Goal: Communication & Community: Share content

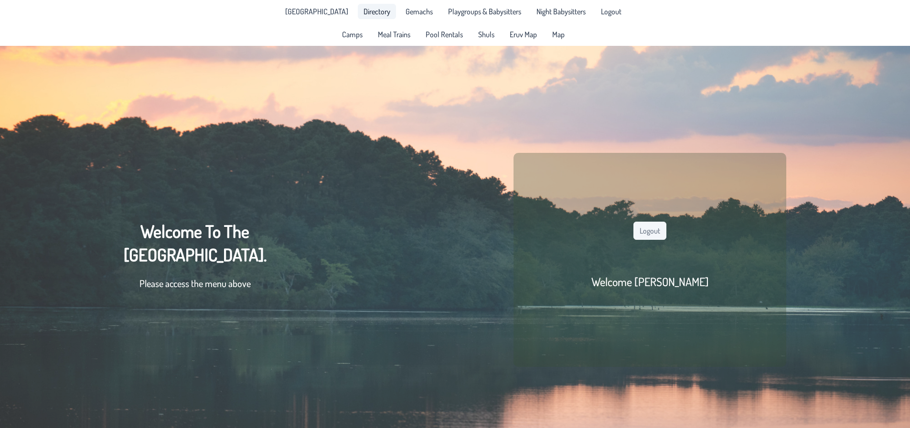
click at [364, 8] on span "Directory" at bounding box center [377, 12] width 27 height 8
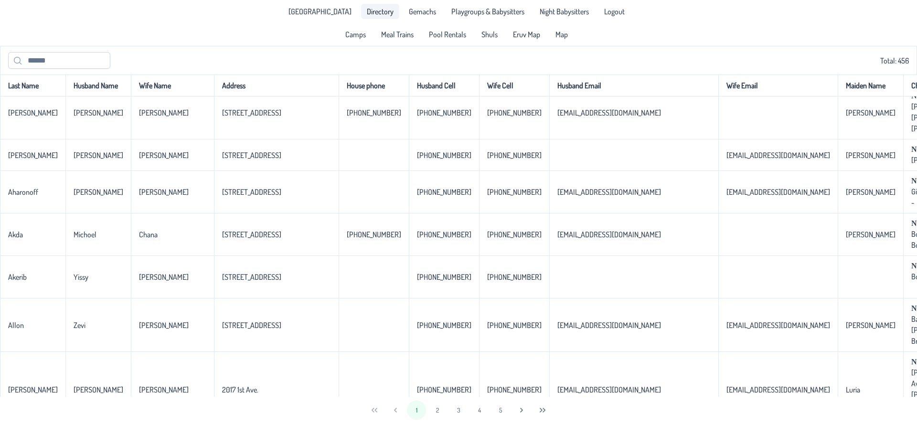
scroll to position [287, 0]
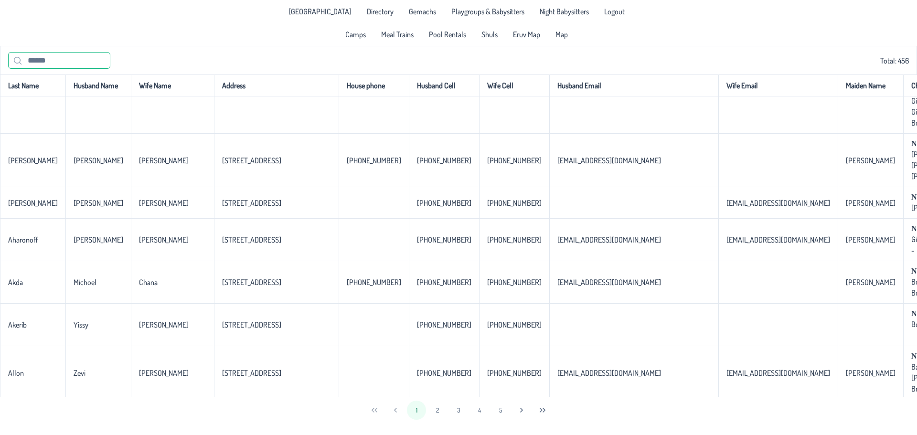
click at [49, 62] on input "text" at bounding box center [59, 60] width 102 height 17
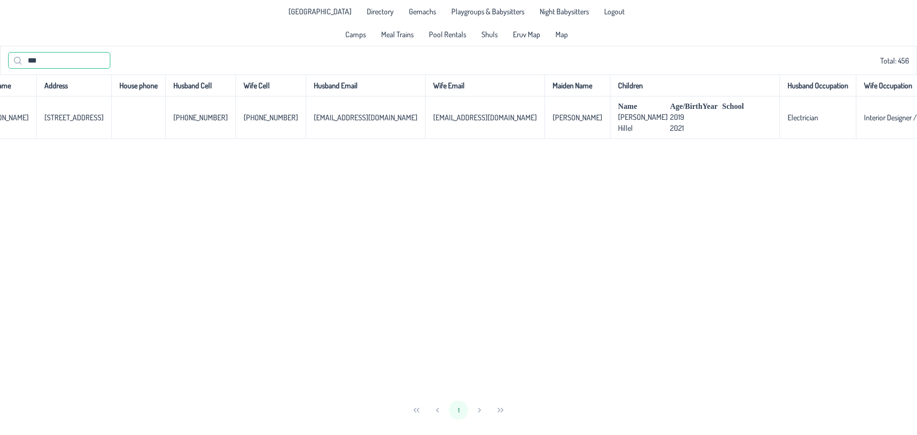
scroll to position [0, 0]
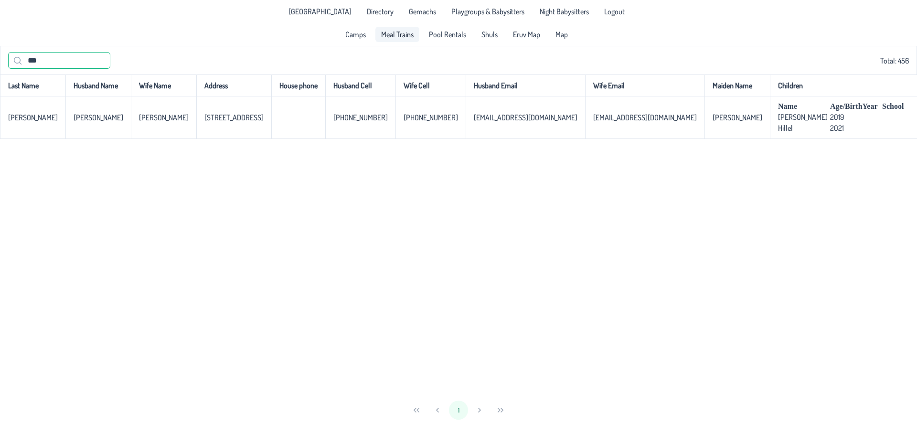
type input "***"
click at [382, 38] on span "Meal Trains" at bounding box center [397, 35] width 32 height 8
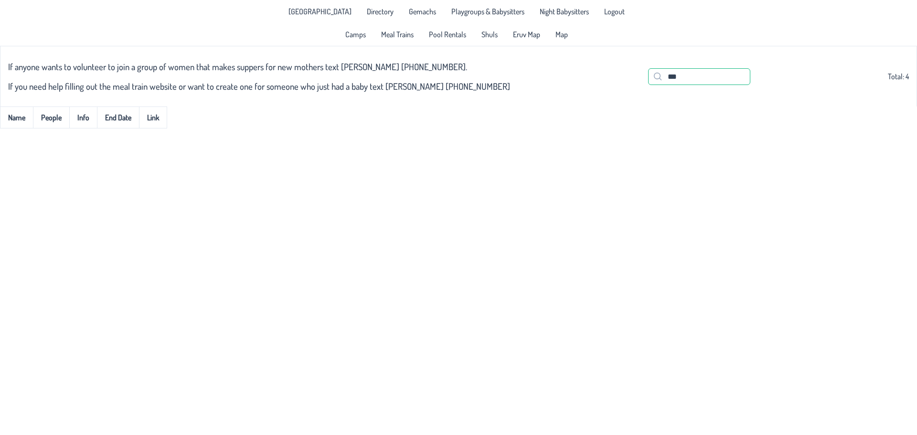
drag, startPoint x: 679, startPoint y: 79, endPoint x: 607, endPoint y: 78, distance: 72.2
click at [607, 78] on div "If anyone wants to volunteer to join a group of women that makes suppers for ne…" at bounding box center [458, 76] width 901 height 49
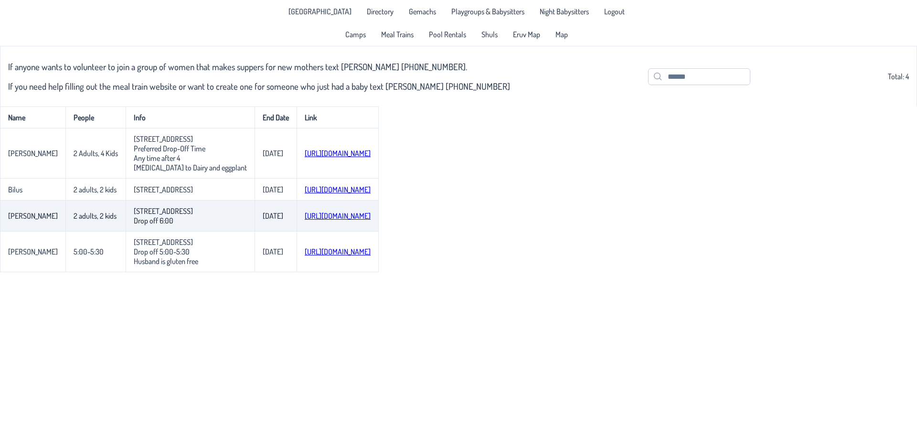
click at [345, 216] on link "[URL][DOMAIN_NAME]" at bounding box center [338, 216] width 66 height 10
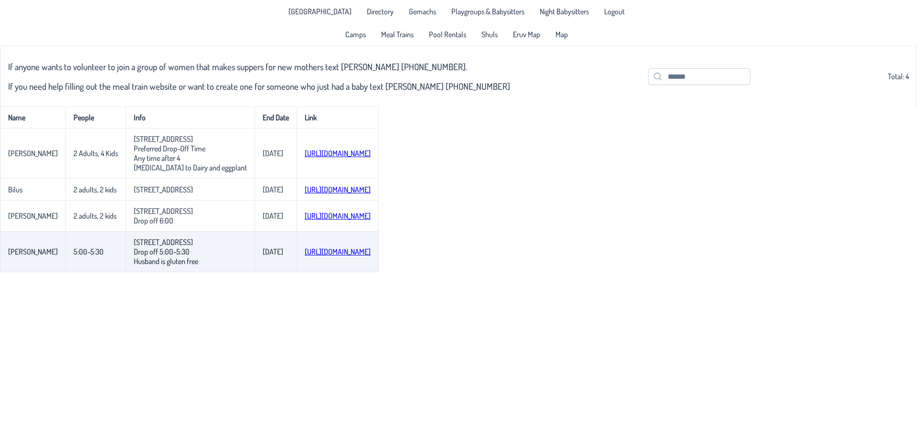
click at [339, 257] on link "[URL][DOMAIN_NAME]" at bounding box center [338, 252] width 66 height 10
